Goal: Find specific page/section: Find specific page/section

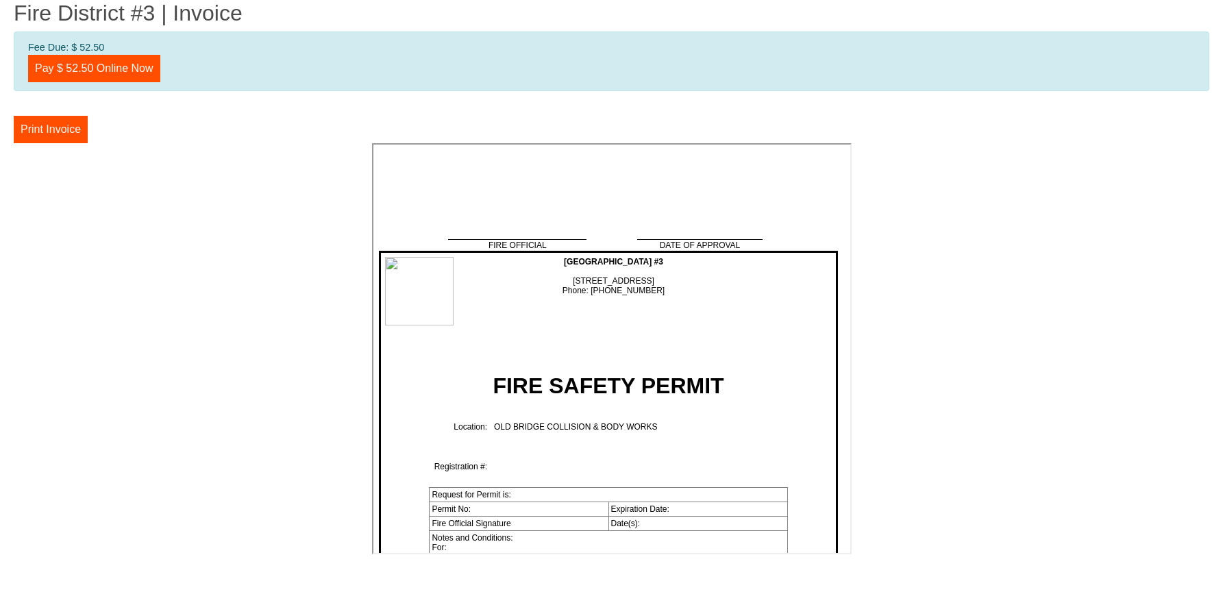
scroll to position [2881, 0]
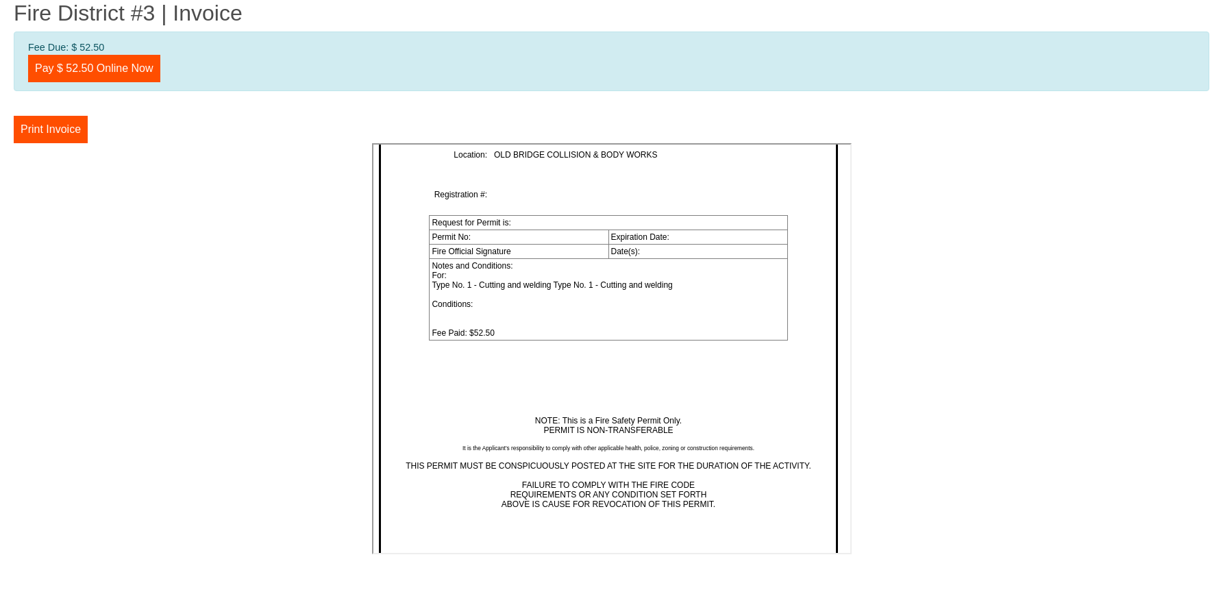
drag, startPoint x: 842, startPoint y: 225, endPoint x: 1106, endPoint y: 721, distance: 561.4
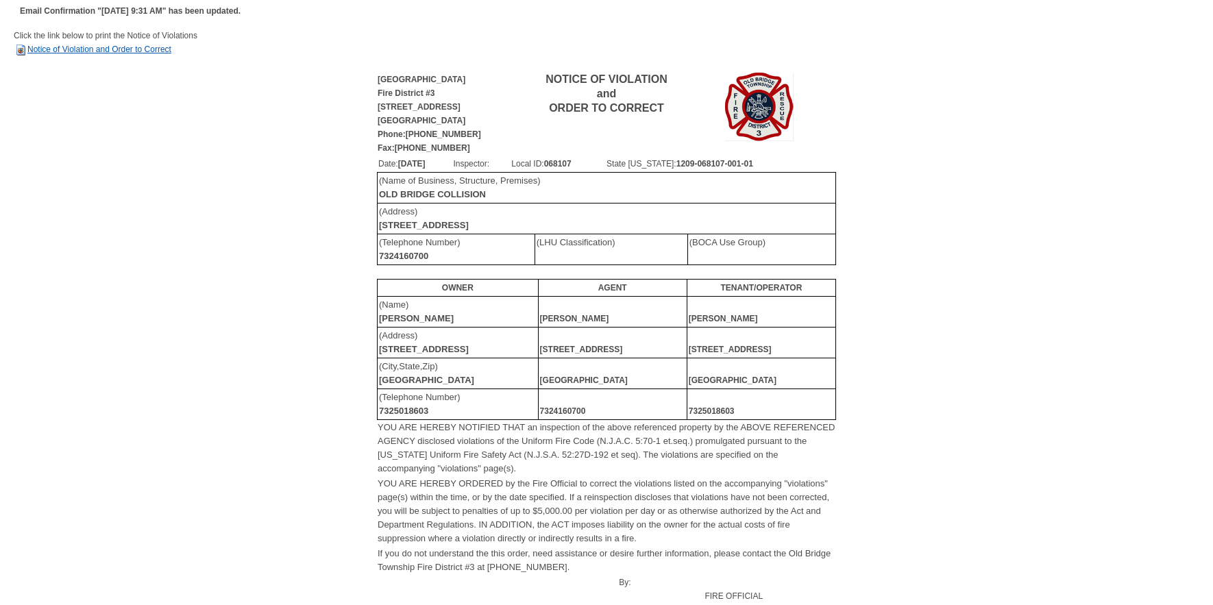
click at [100, 49] on link "Notice of Violation and Order to Correct" at bounding box center [93, 50] width 158 height 10
click at [143, 48] on link "Notice of Violation and Order to Correct" at bounding box center [93, 50] width 158 height 10
click at [152, 49] on link "Notice of Violation and Order to Correct" at bounding box center [93, 50] width 158 height 10
